Goal: Download file/media

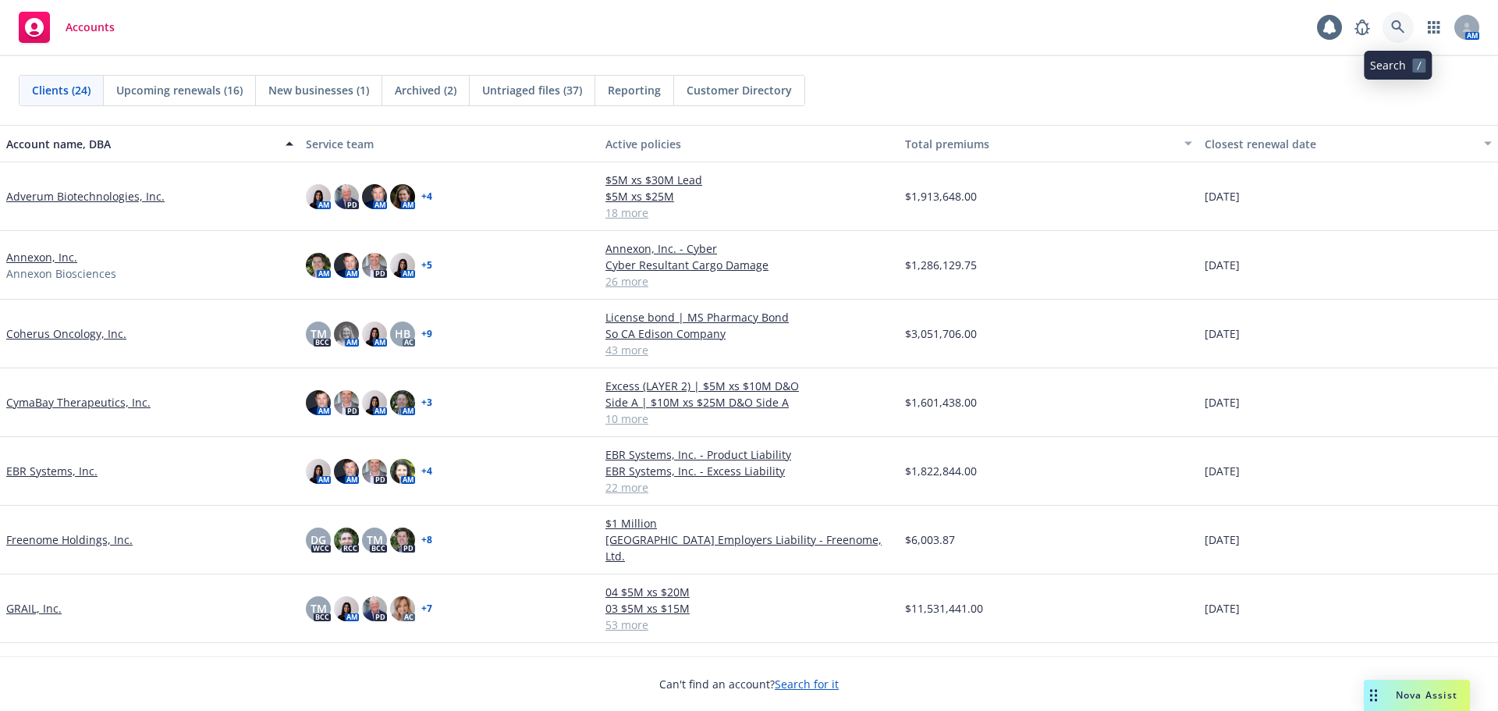
click at [1396, 23] on icon at bounding box center [1398, 27] width 14 height 14
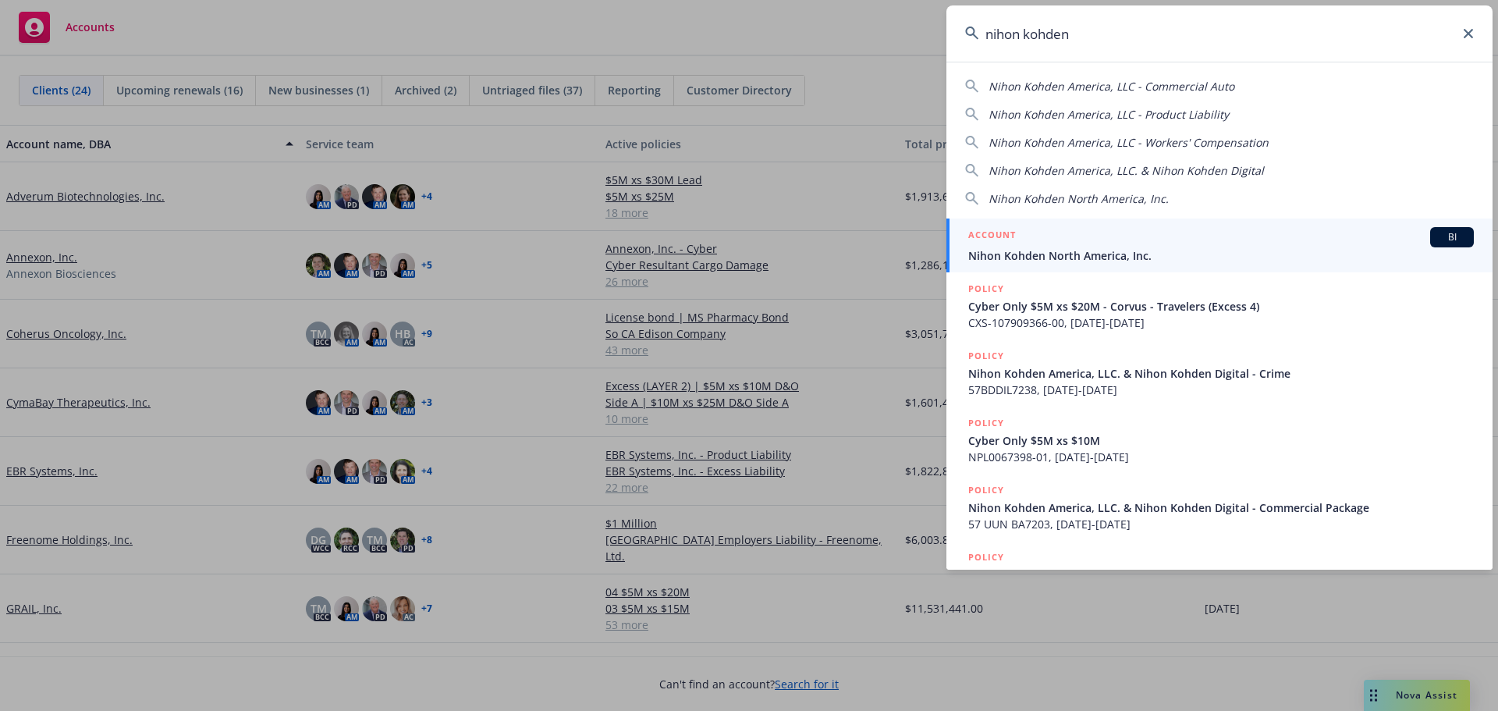
type input "nihon kohden"
click at [1162, 240] on div "ACCOUNT BI" at bounding box center [1221, 237] width 506 height 20
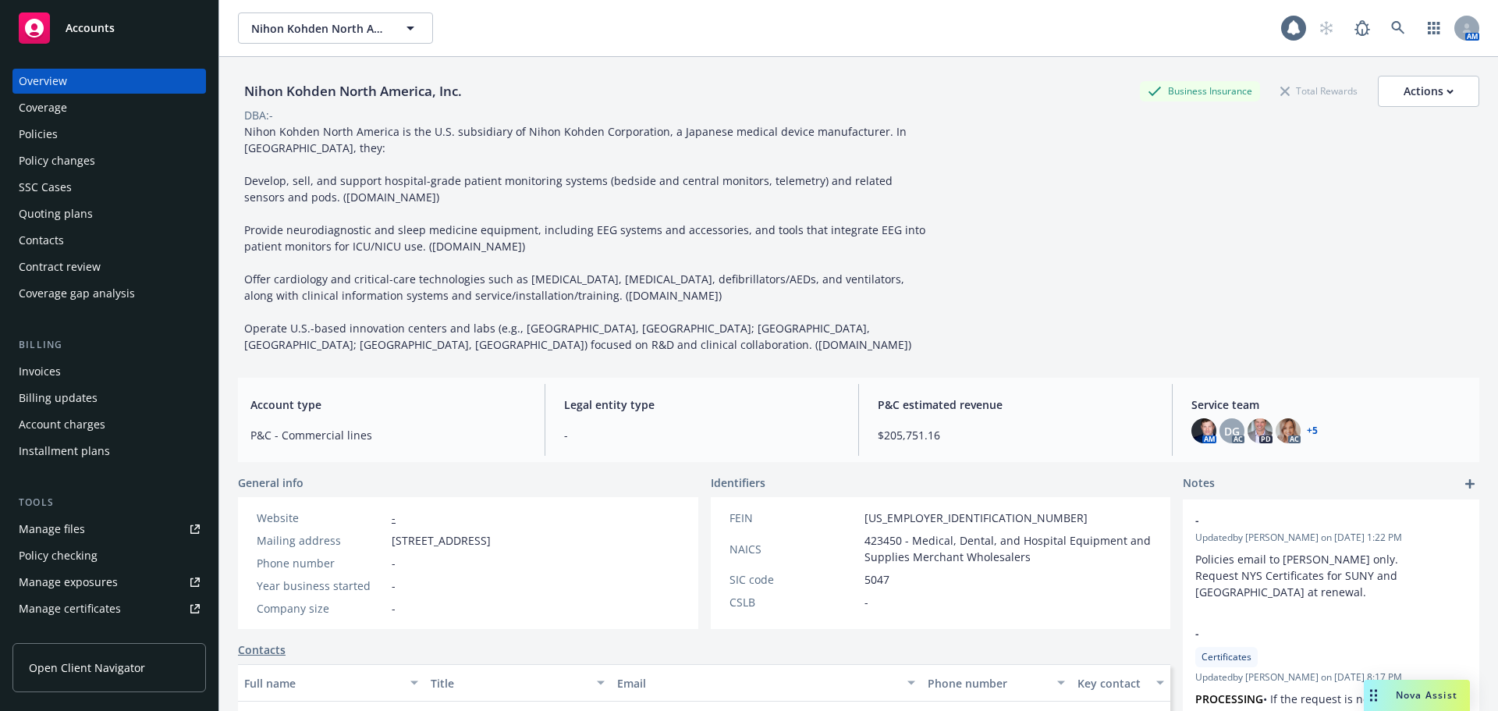
click at [87, 218] on div "Quoting plans" at bounding box center [56, 213] width 74 height 25
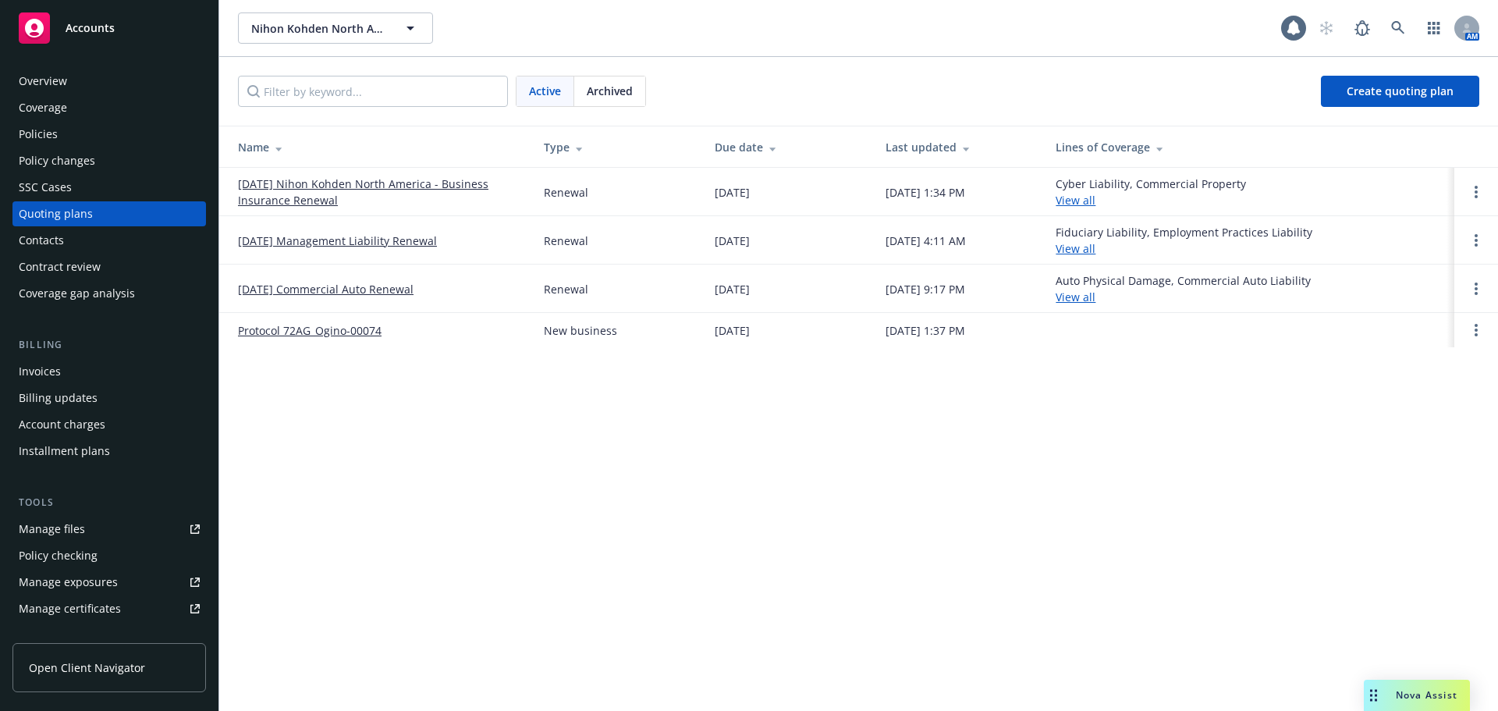
click at [328, 191] on link "[DATE] Nihon Kohden North America - Business Insurance Renewal" at bounding box center [378, 192] width 281 height 33
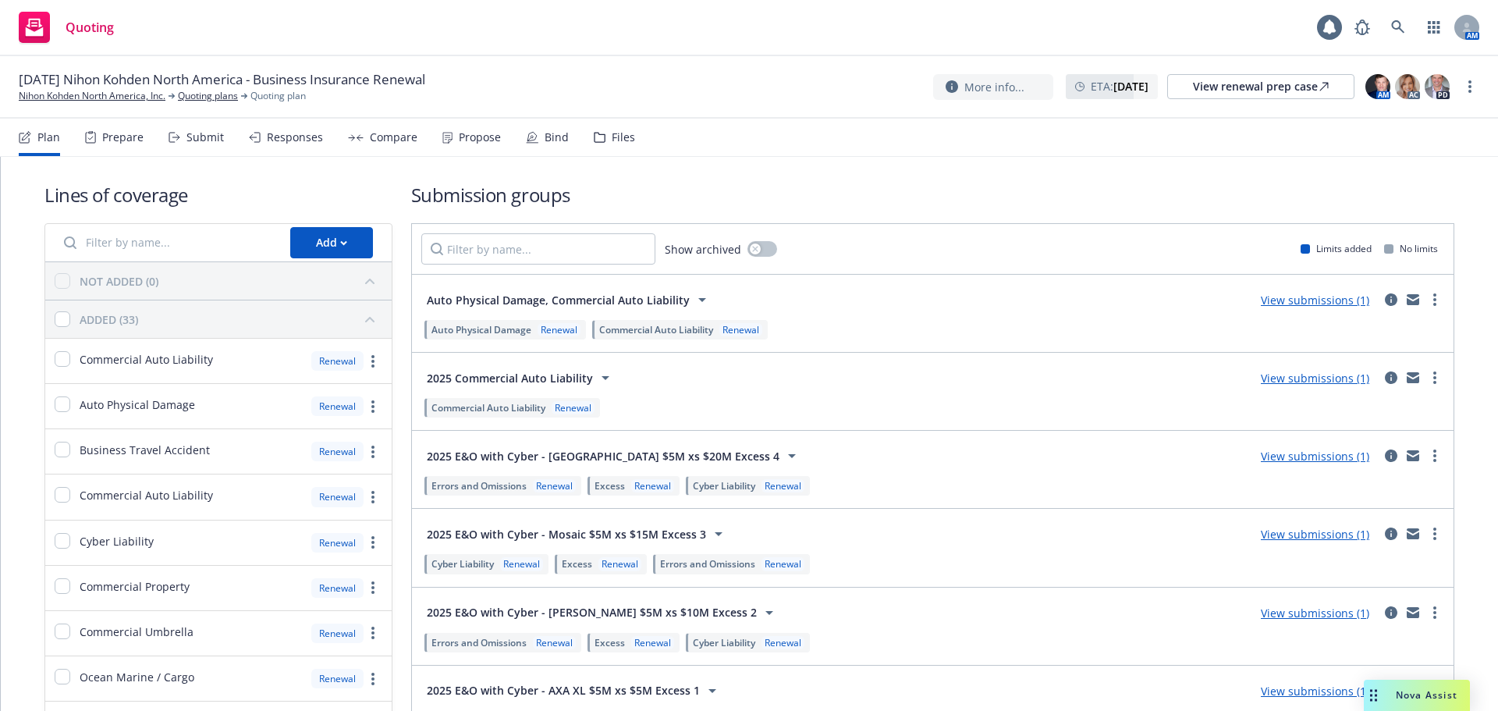
click at [604, 135] on div "Files" at bounding box center [614, 137] width 41 height 37
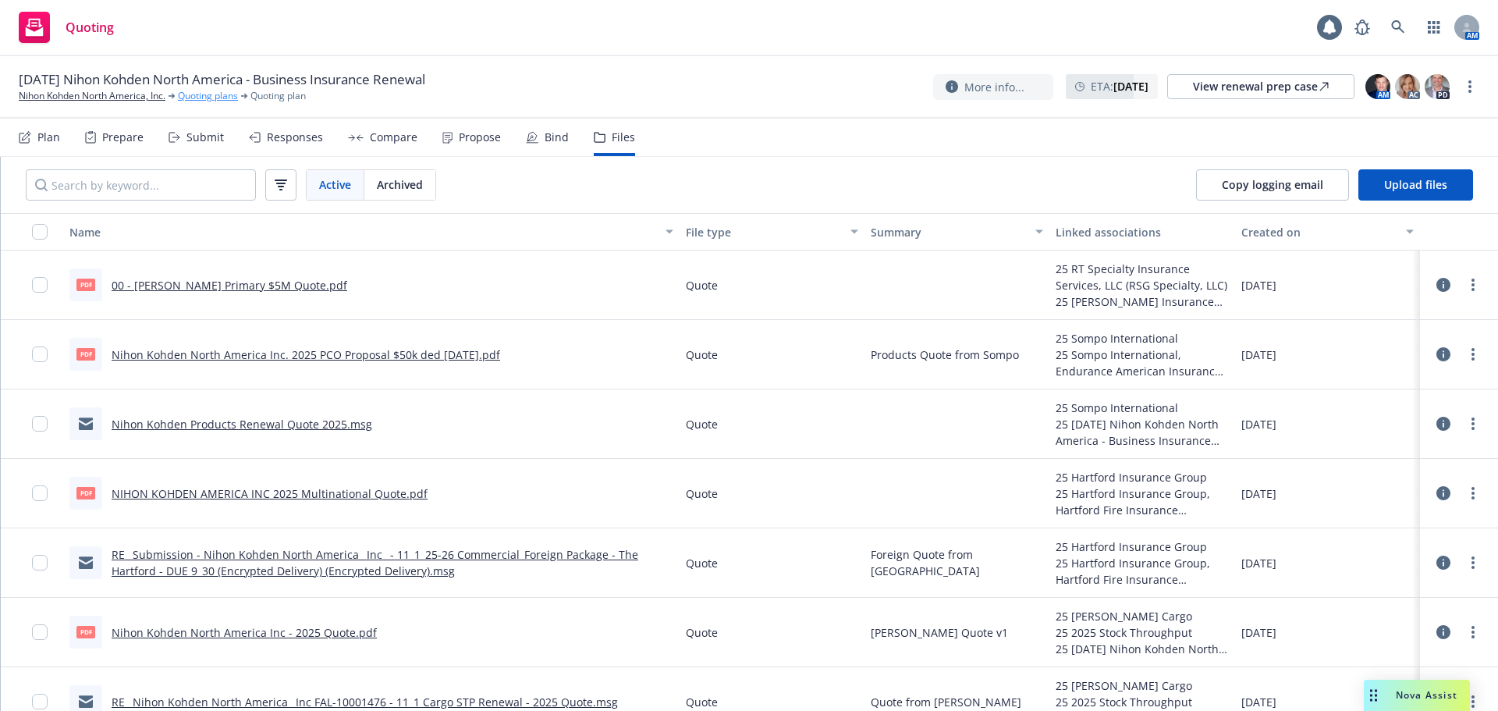
click at [196, 94] on link "Quoting plans" at bounding box center [208, 96] width 60 height 14
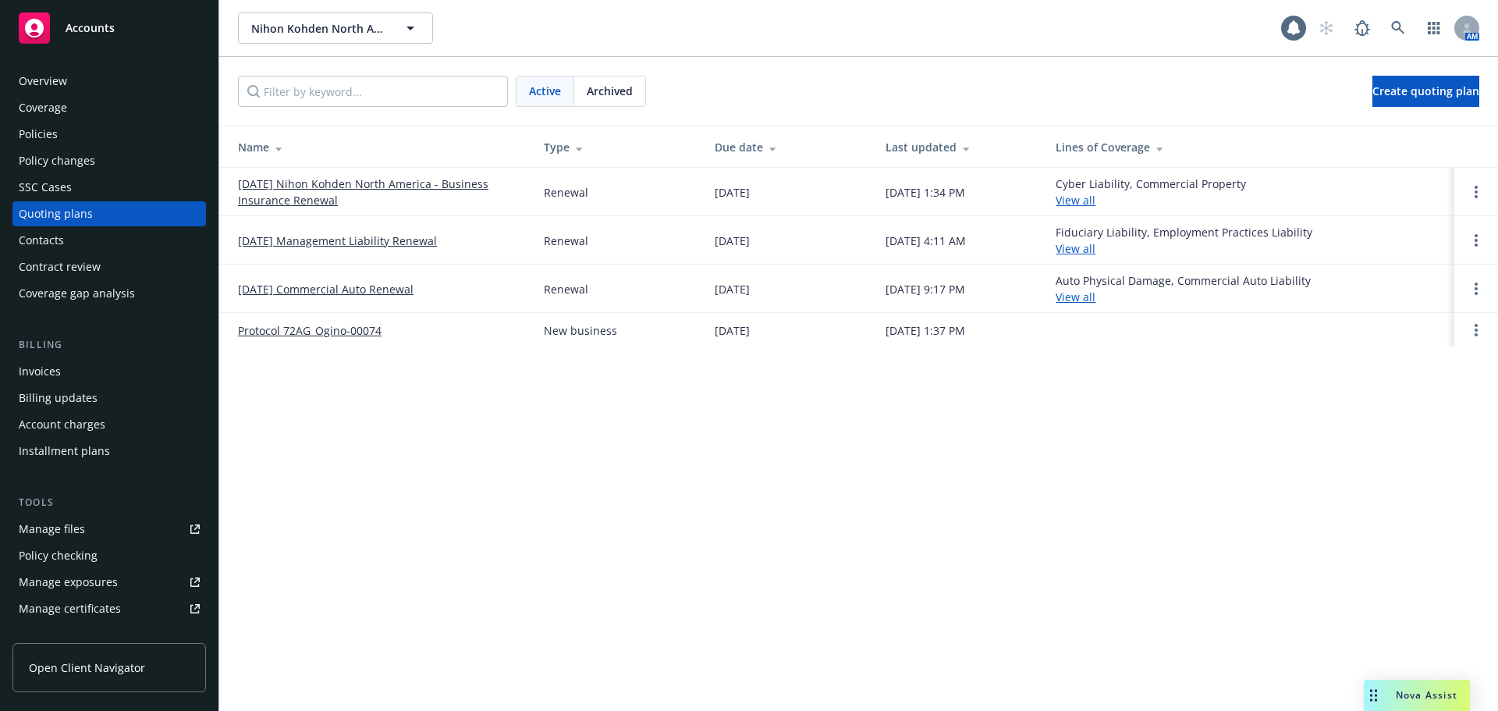
click at [659, 99] on div "Active Archived Create quoting plan" at bounding box center [858, 91] width 1241 height 31
click at [625, 88] on span "Archived" at bounding box center [610, 91] width 46 height 16
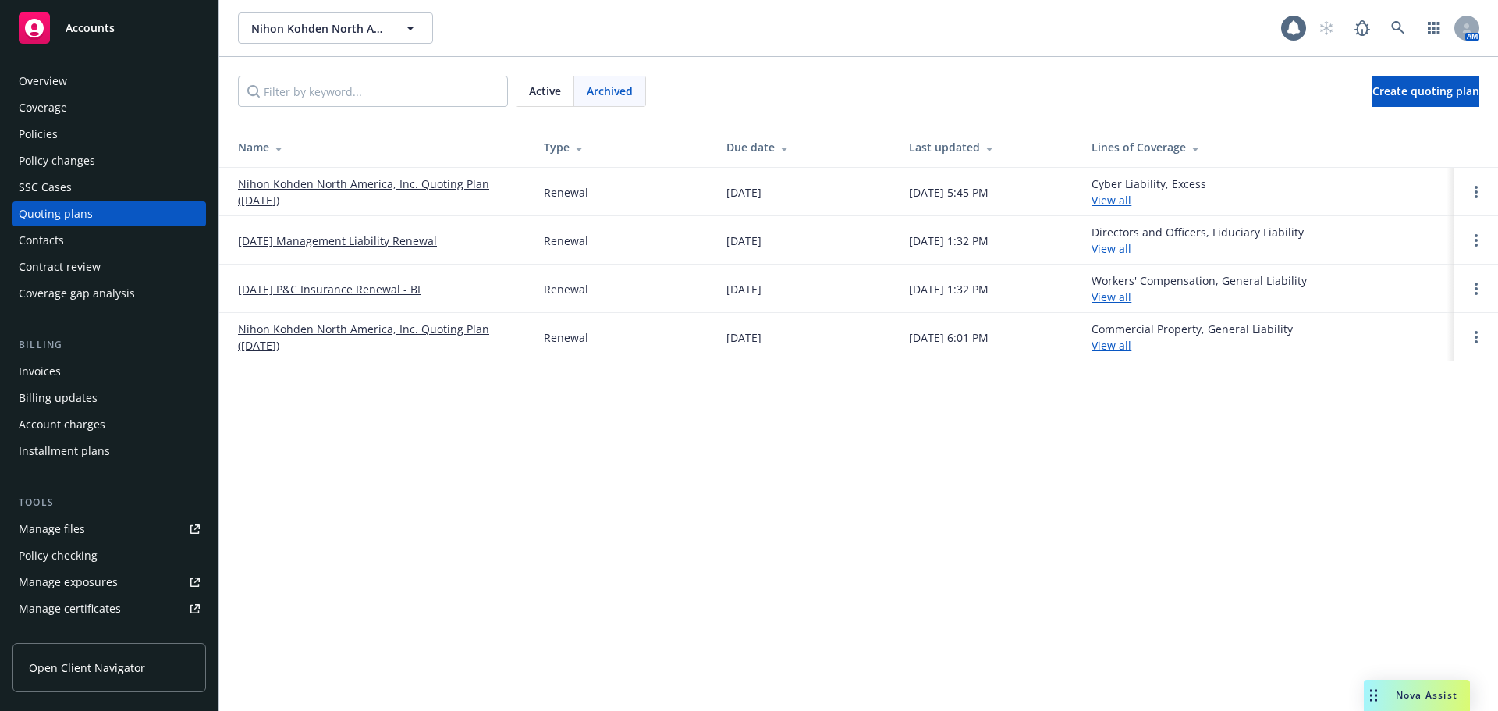
click at [325, 282] on link "11/01/24 P&C Insurance Renewal - BI" at bounding box center [329, 289] width 183 height 16
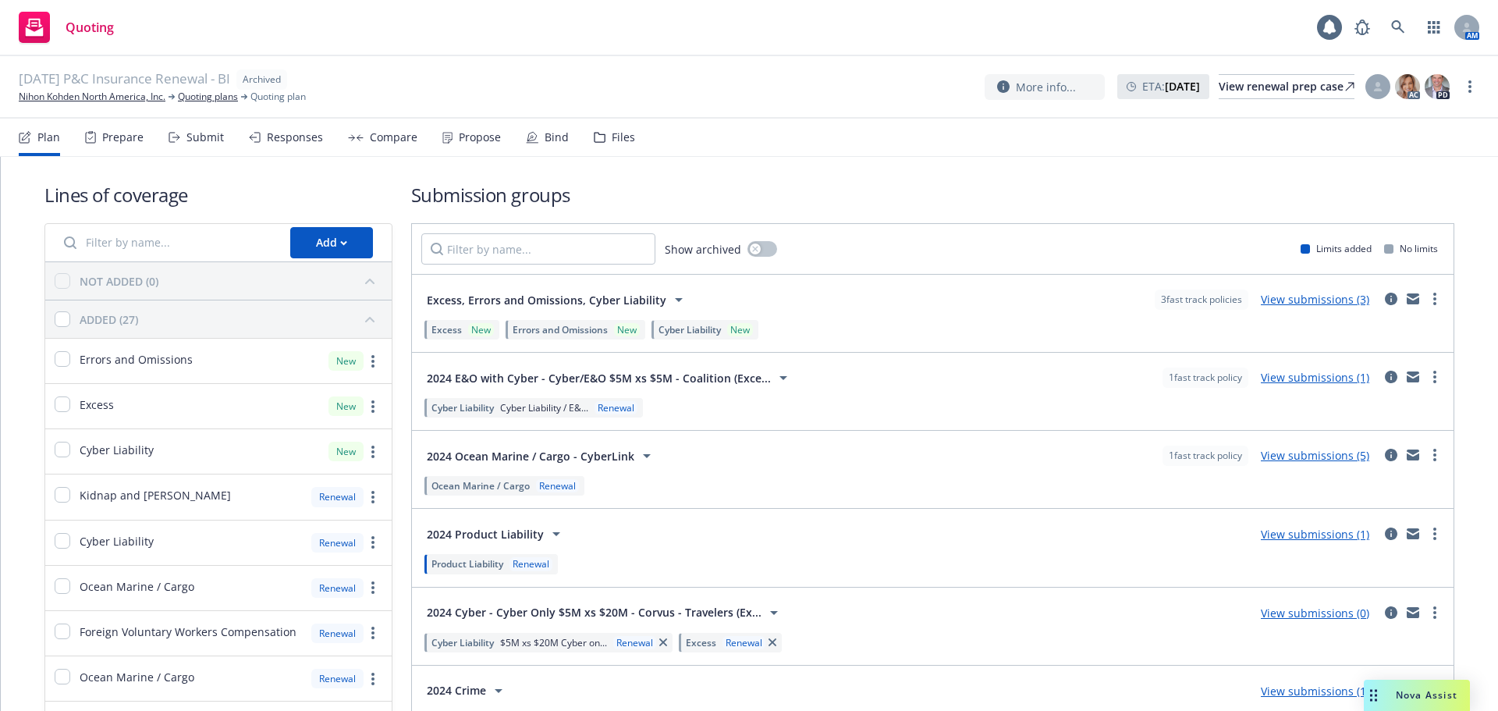
click at [623, 131] on div "Files" at bounding box center [623, 137] width 23 height 12
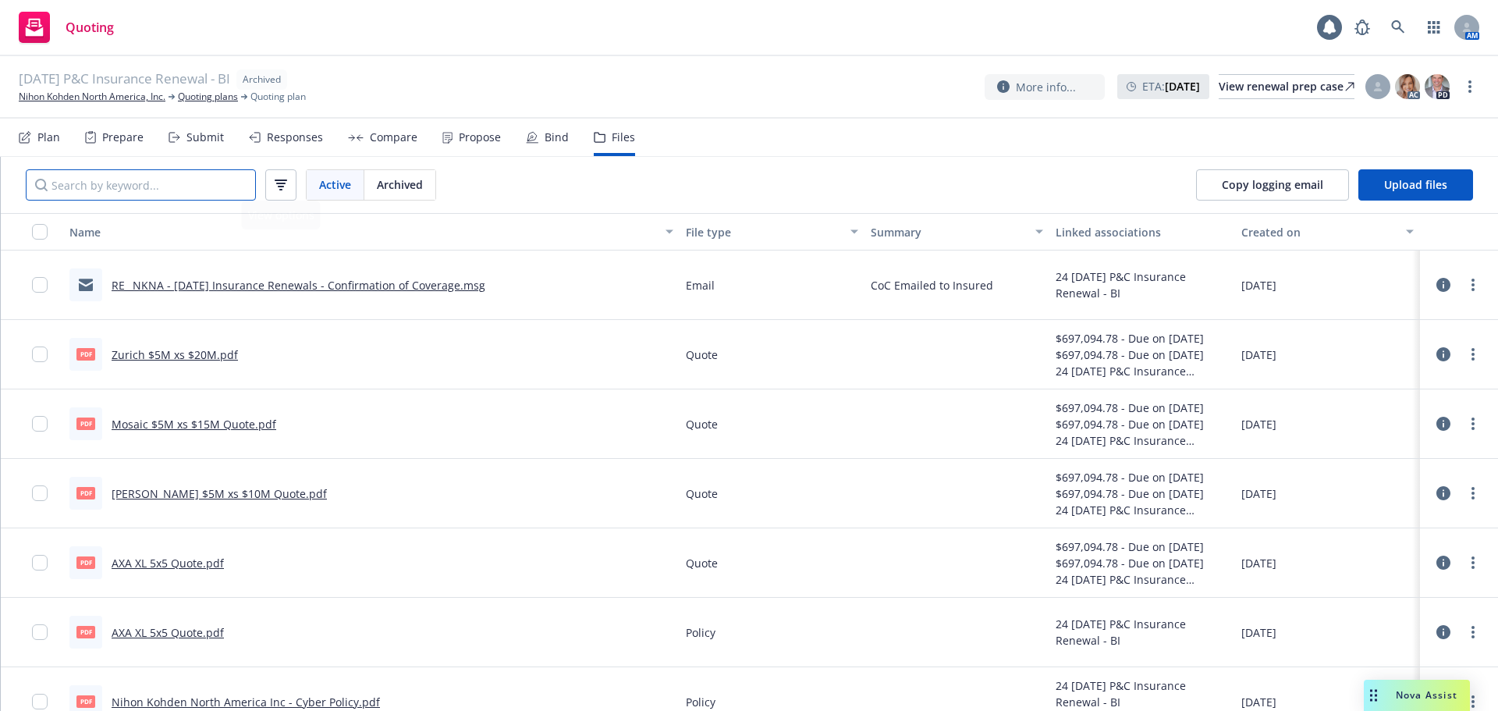
click at [190, 187] on input "Search by keyword..." at bounding box center [141, 184] width 230 height 31
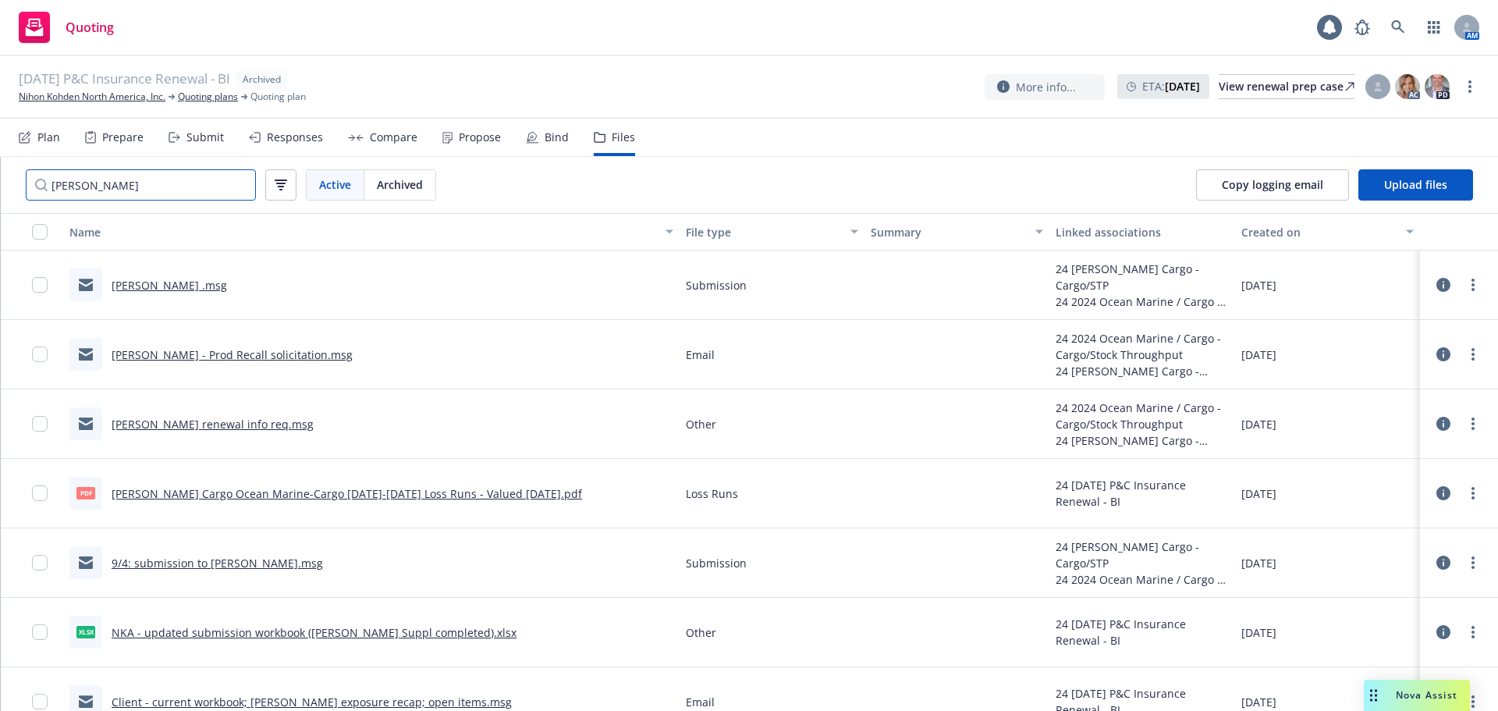
type input "falvey"
click at [233, 558] on link "9/4: submission to Falvey.msg" at bounding box center [217, 563] width 211 height 15
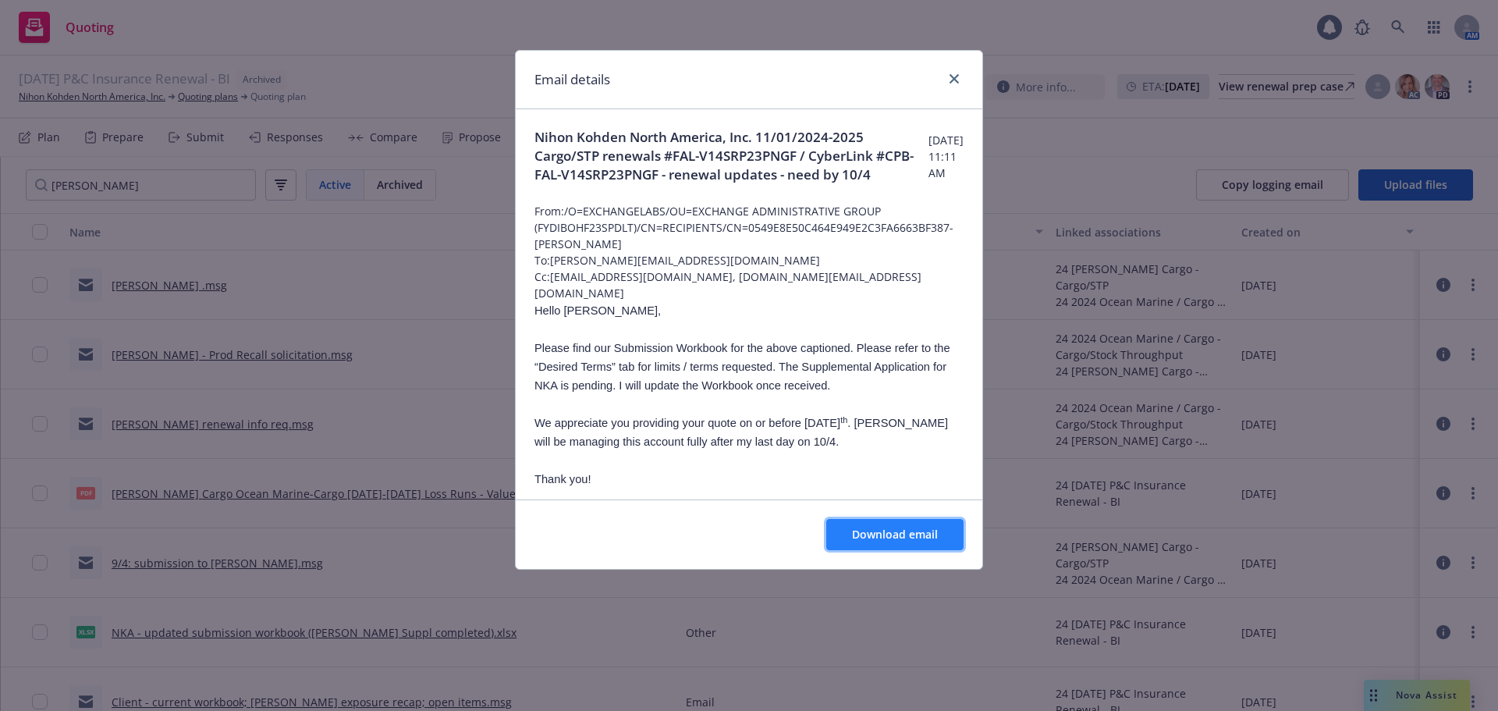
click at [873, 523] on button "Download email" at bounding box center [894, 534] width 137 height 31
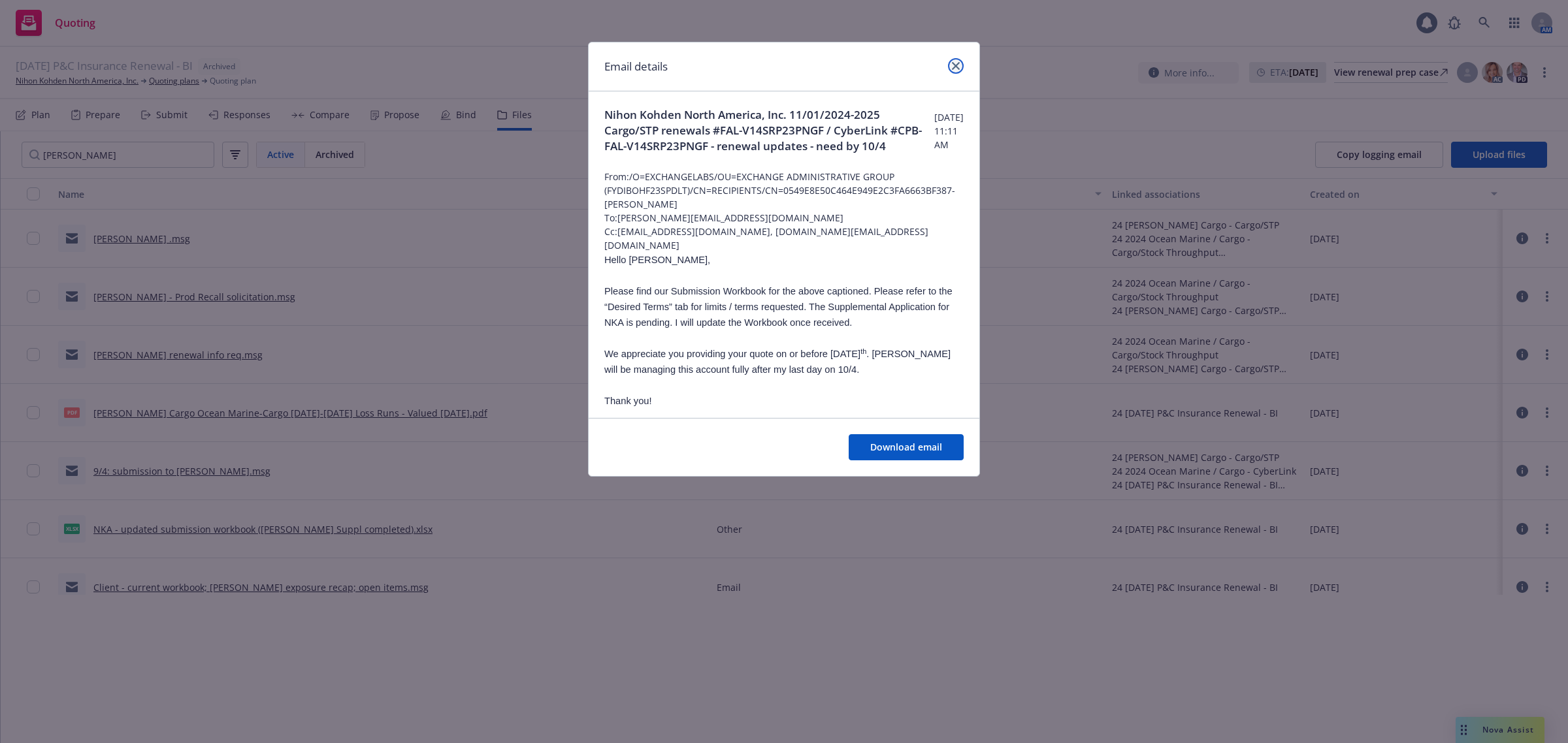
click at [953, 66] on icon "close" at bounding box center [955, 65] width 8 height 8
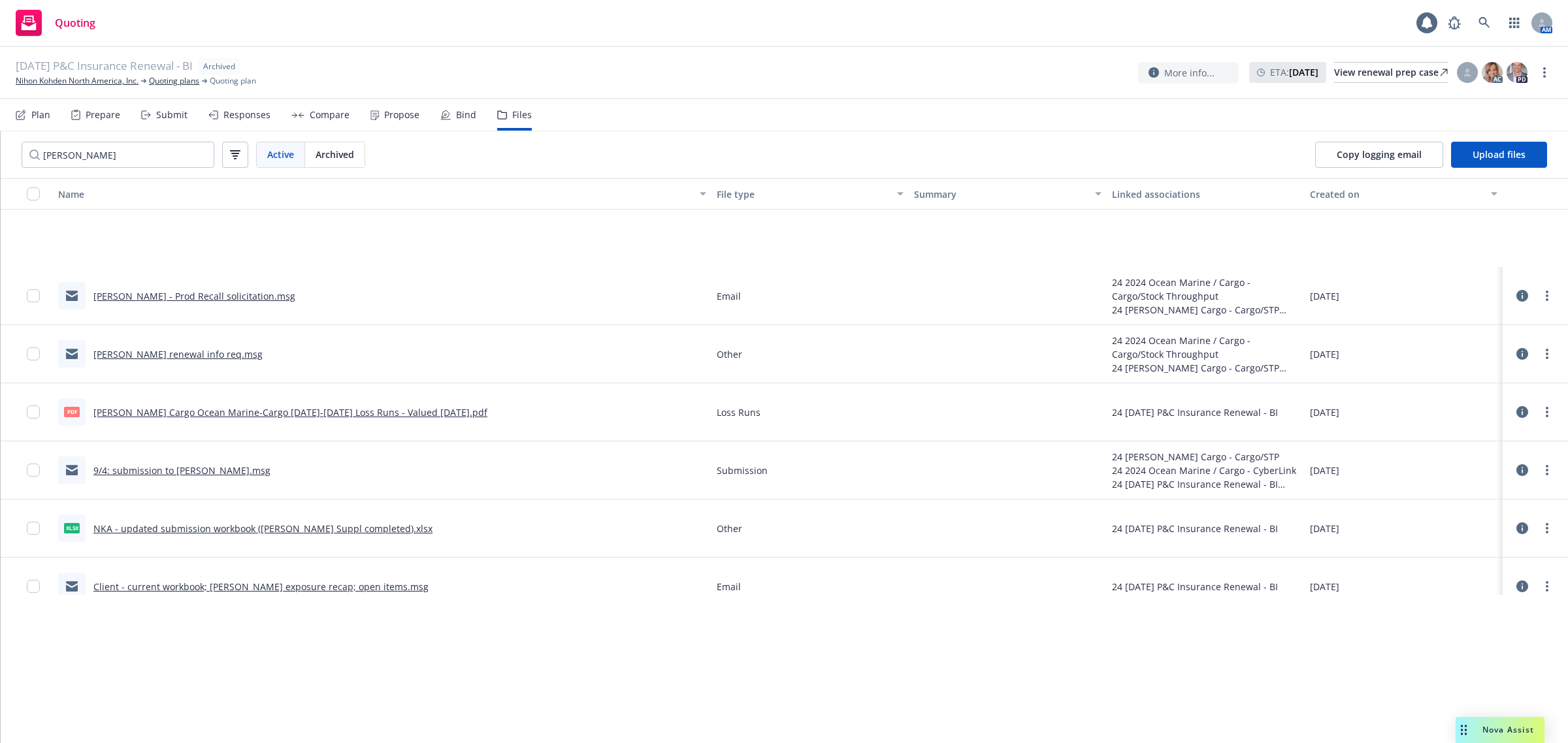
scroll to position [305, 0]
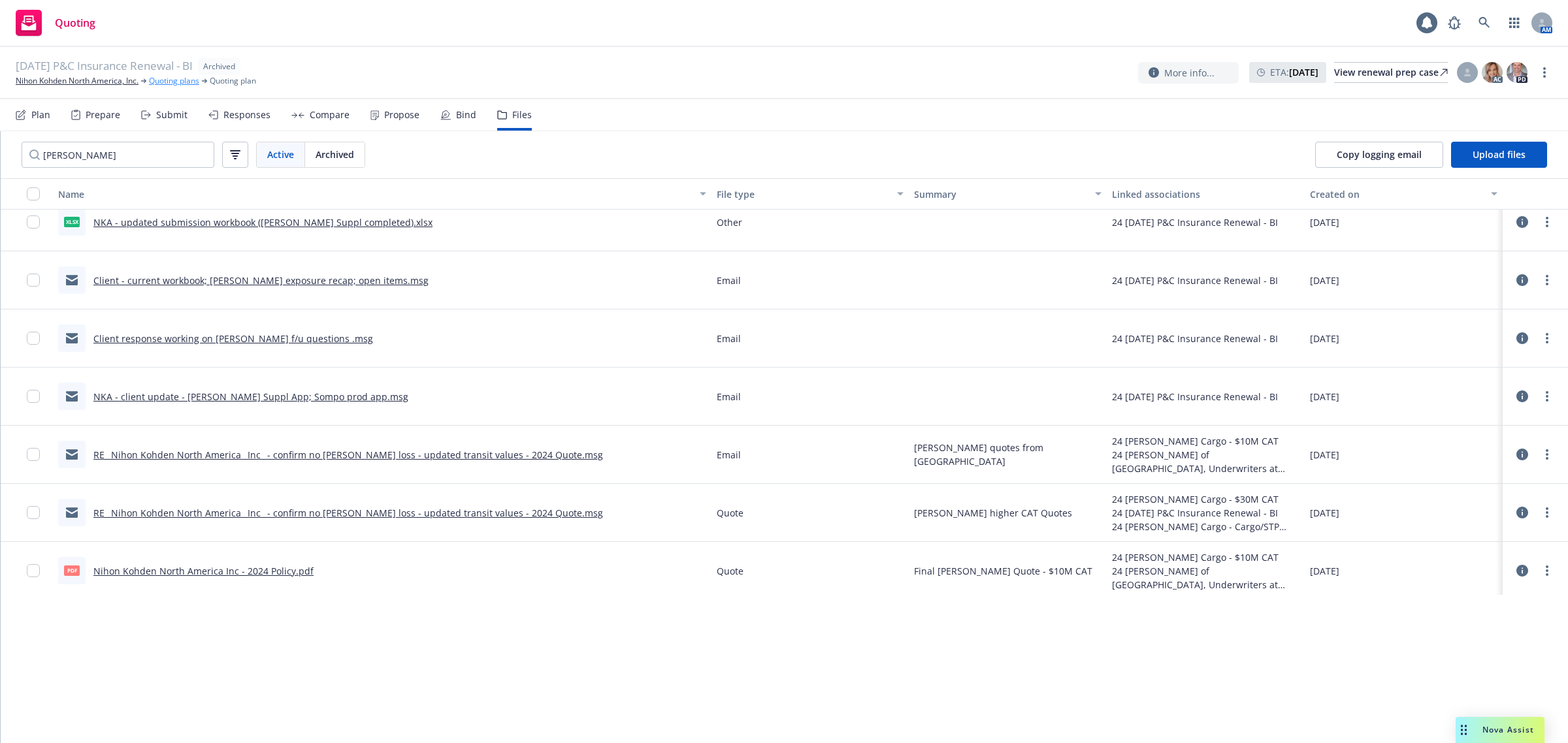
click at [183, 77] on link "Quoting plans" at bounding box center [174, 81] width 50 height 12
